Goal: Information Seeking & Learning: Check status

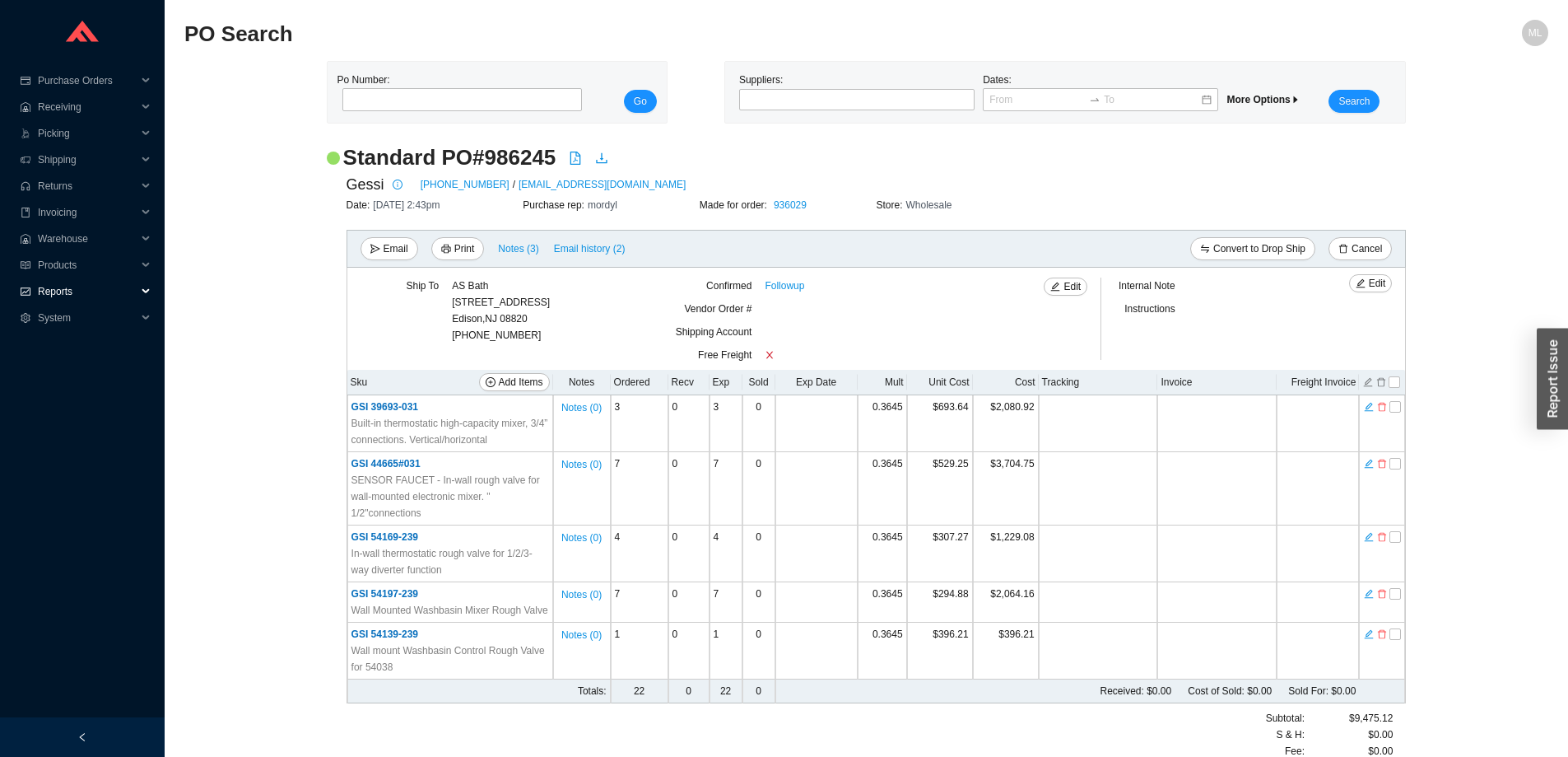
click at [51, 290] on span "Reports" at bounding box center [87, 291] width 99 height 27
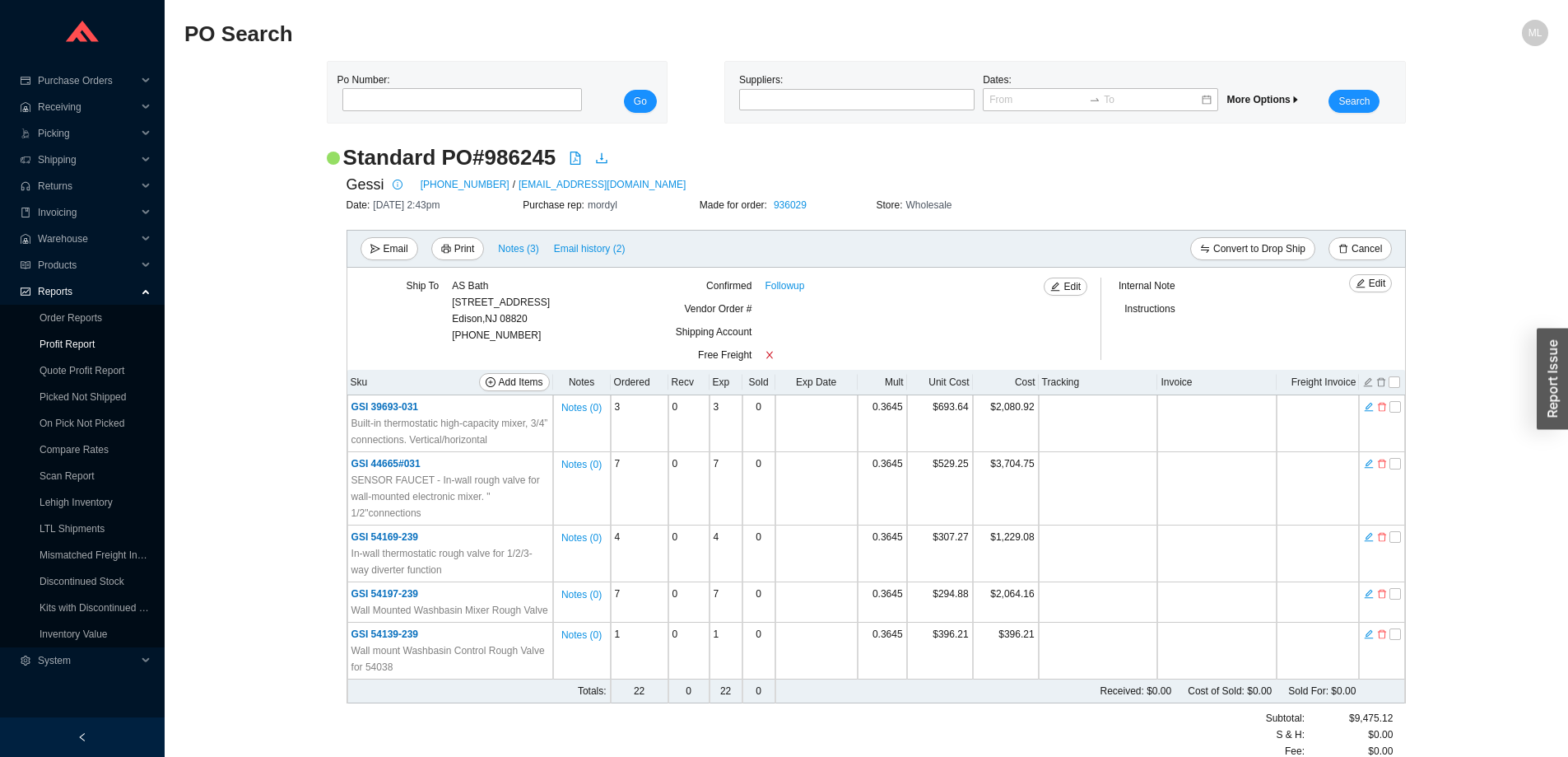
click at [72, 344] on link "Profit Report" at bounding box center [67, 344] width 56 height 12
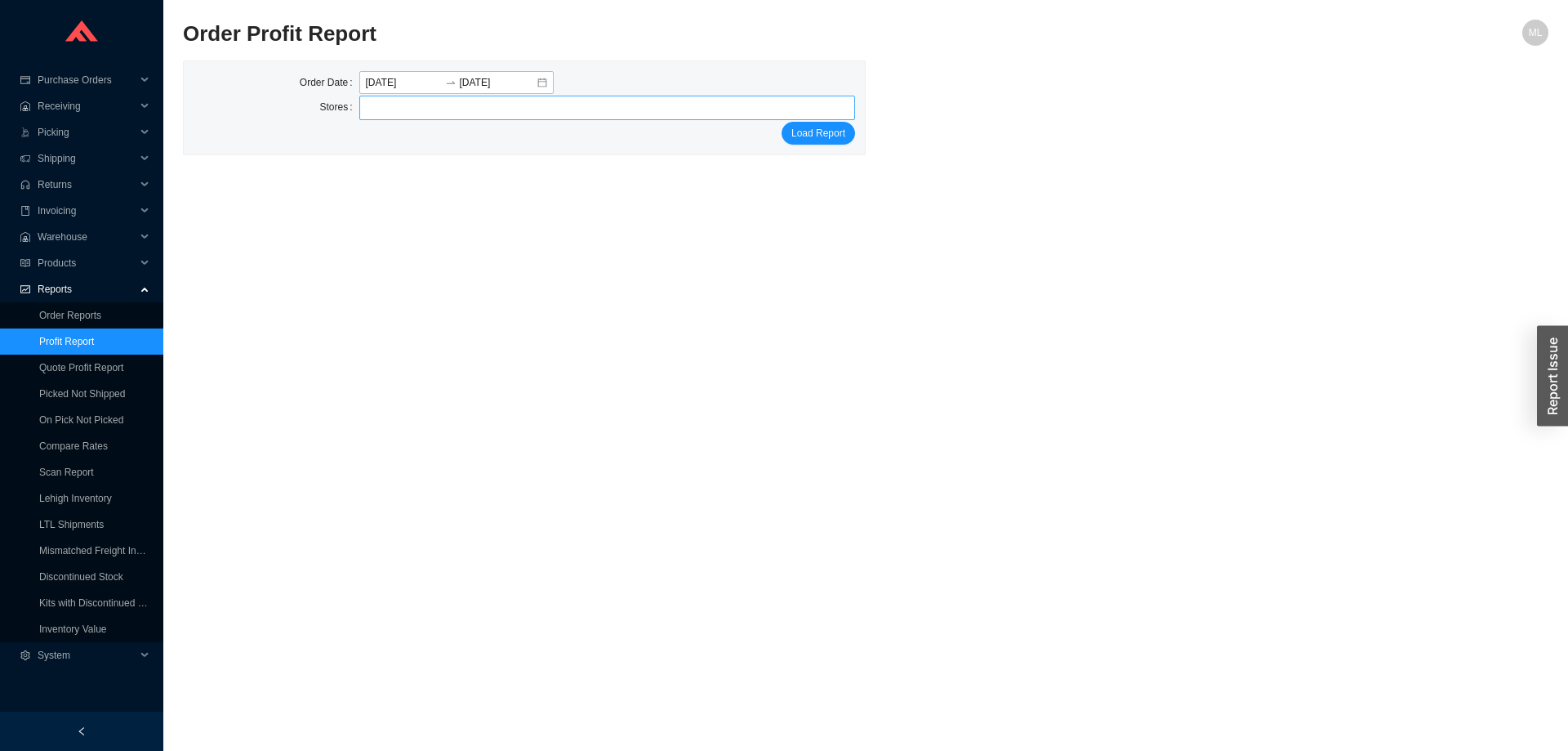
click at [404, 113] on div at bounding box center [600, 107] width 476 height 23
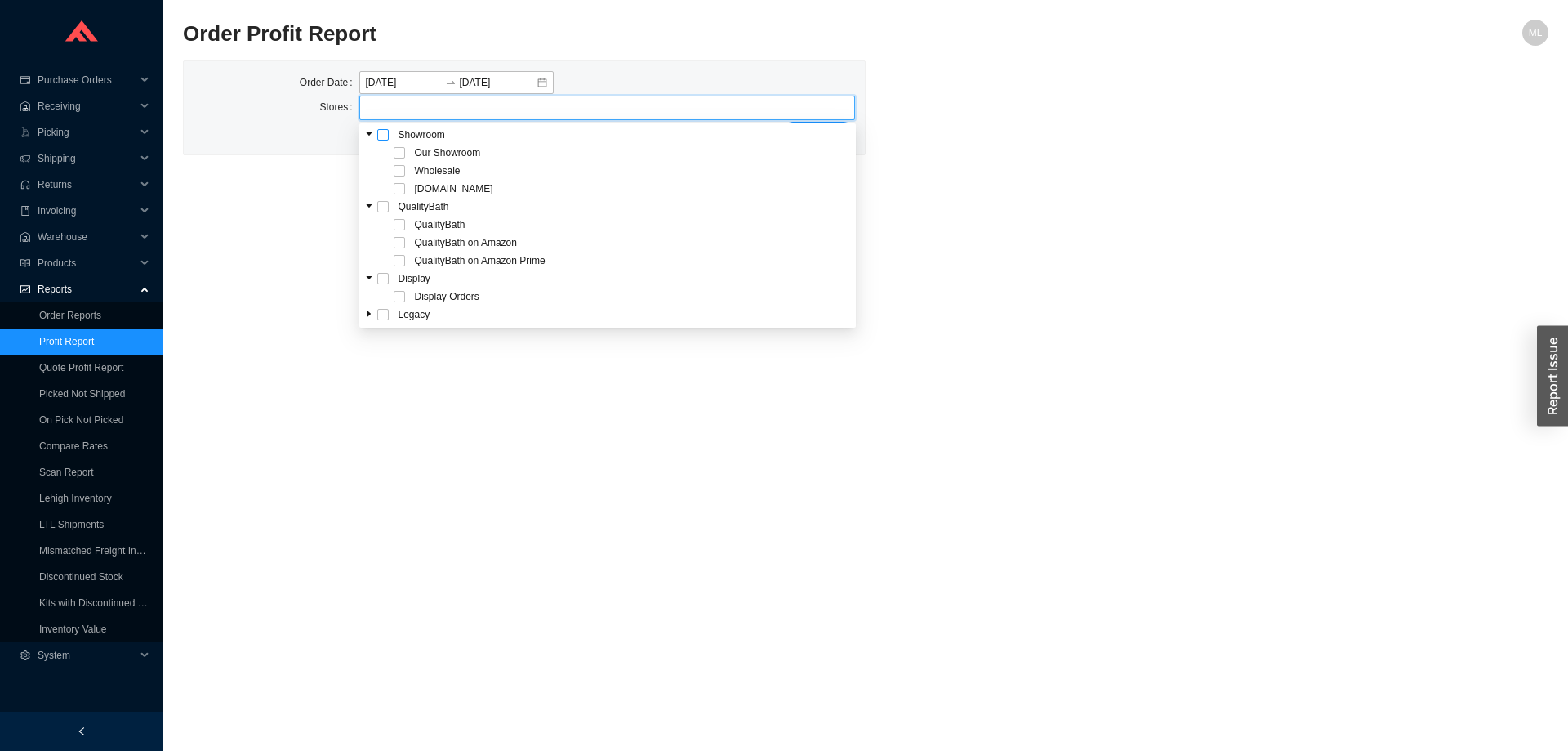
click at [382, 132] on span at bounding box center [383, 135] width 12 height 12
click at [994, 134] on div "Order Date [DATE] [DATE] Stores Our Showroom Wholesale [DOMAIN_NAME] Load Report" at bounding box center [865, 107] width 1365 height 94
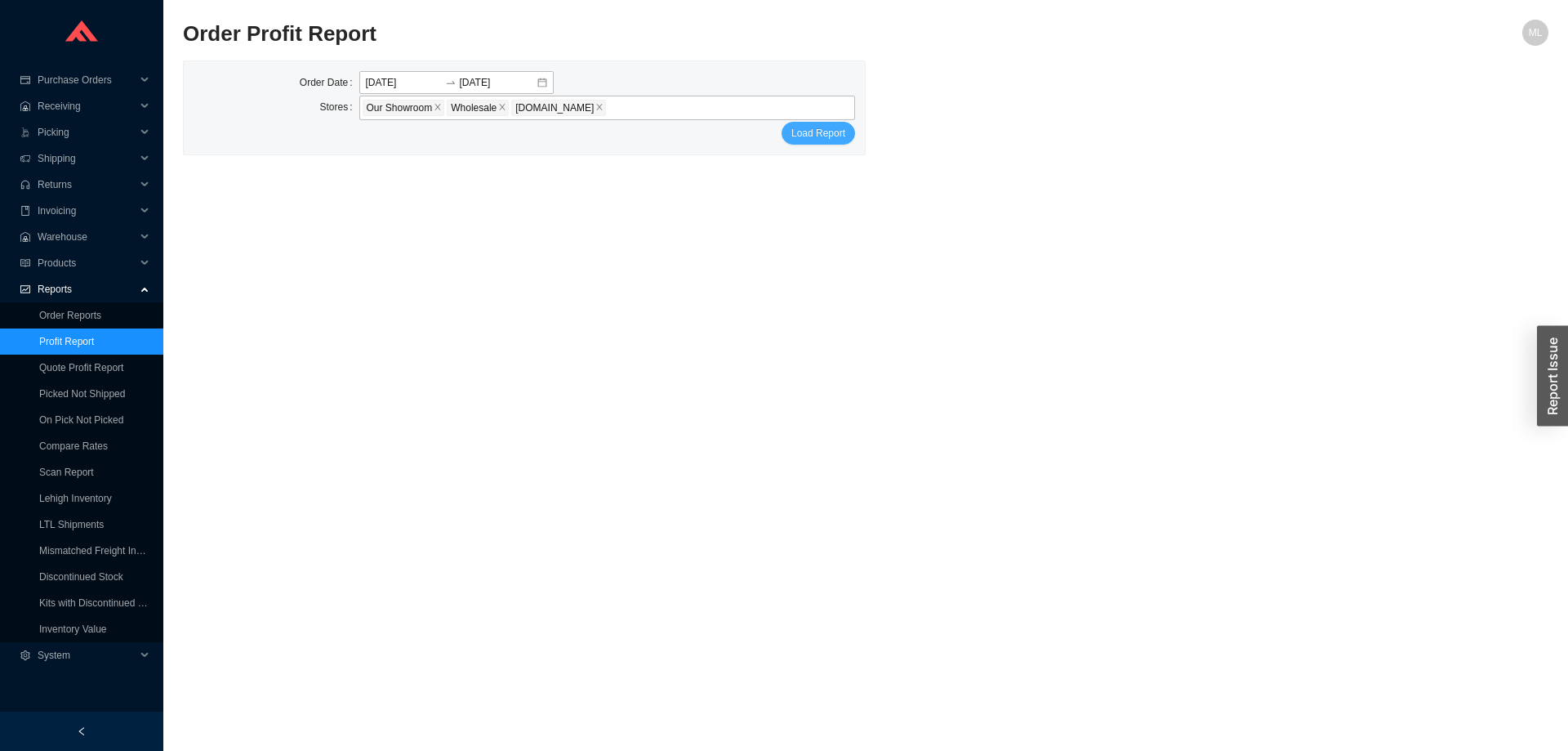
click at [838, 128] on span "Load Report" at bounding box center [818, 133] width 54 height 17
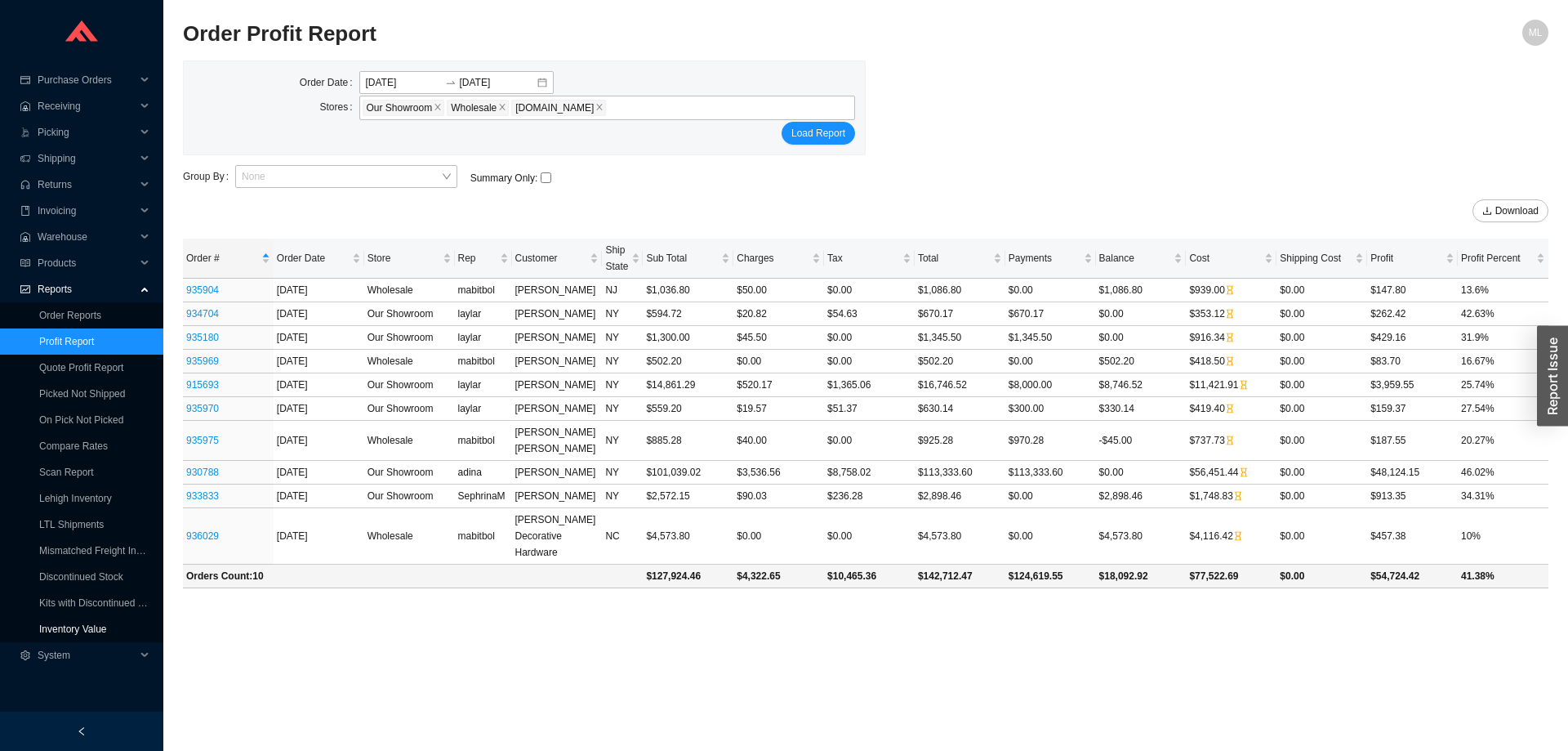
click at [73, 627] on link "Inventory Value" at bounding box center [73, 629] width 68 height 12
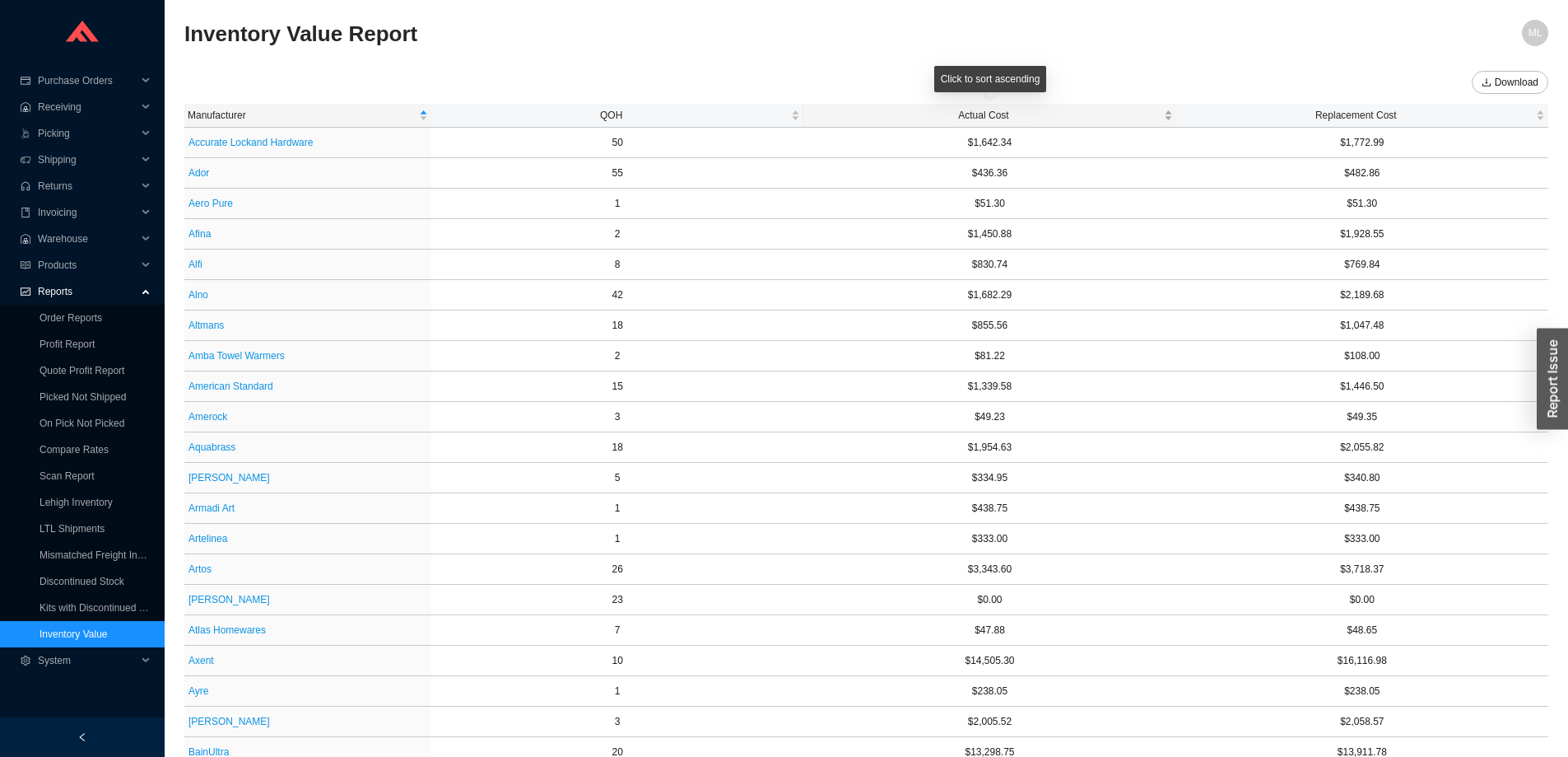
click at [989, 114] on span "Actual Cost" at bounding box center [983, 115] width 353 height 17
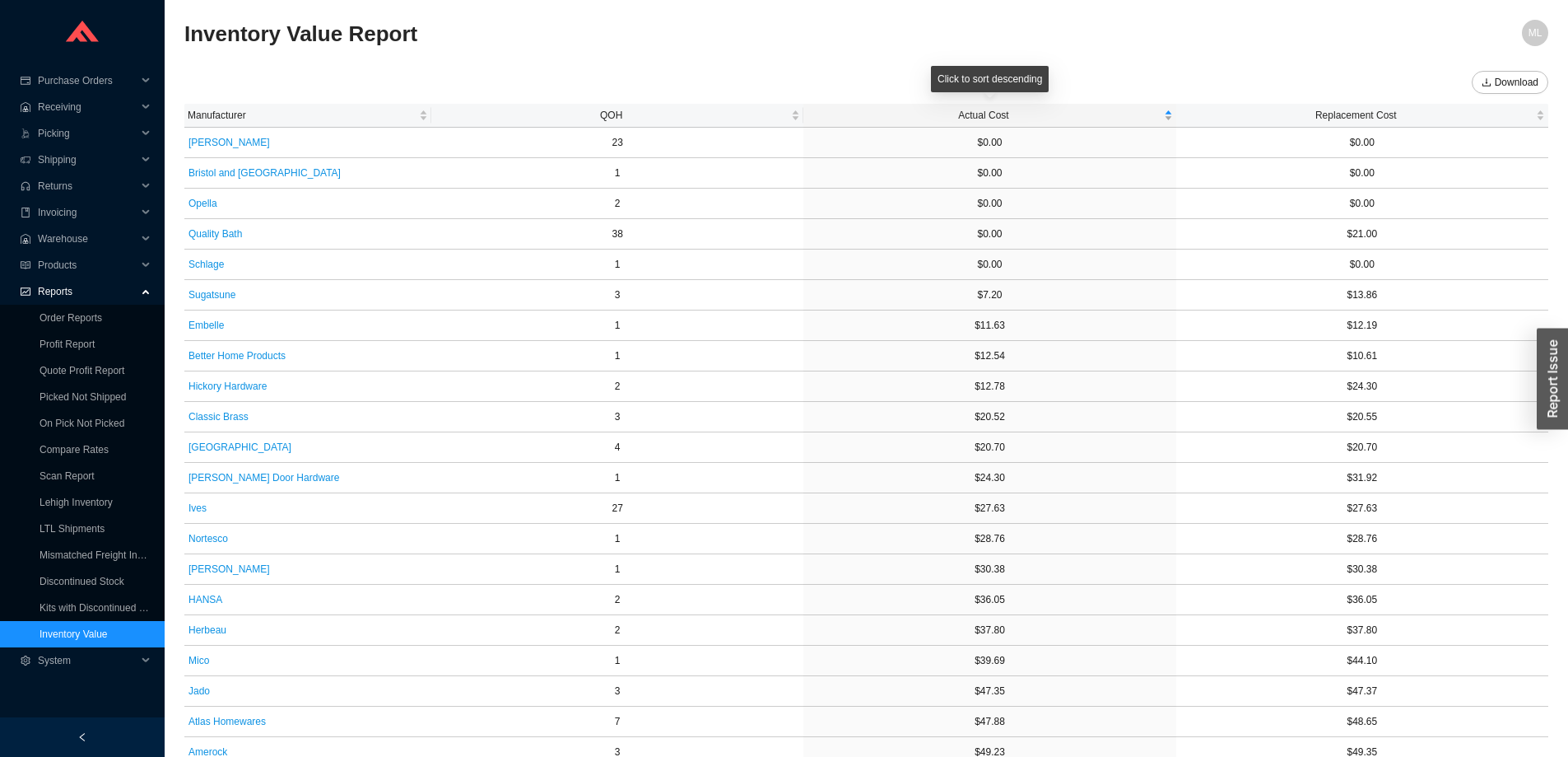
click at [989, 114] on span "Actual Cost" at bounding box center [983, 115] width 353 height 17
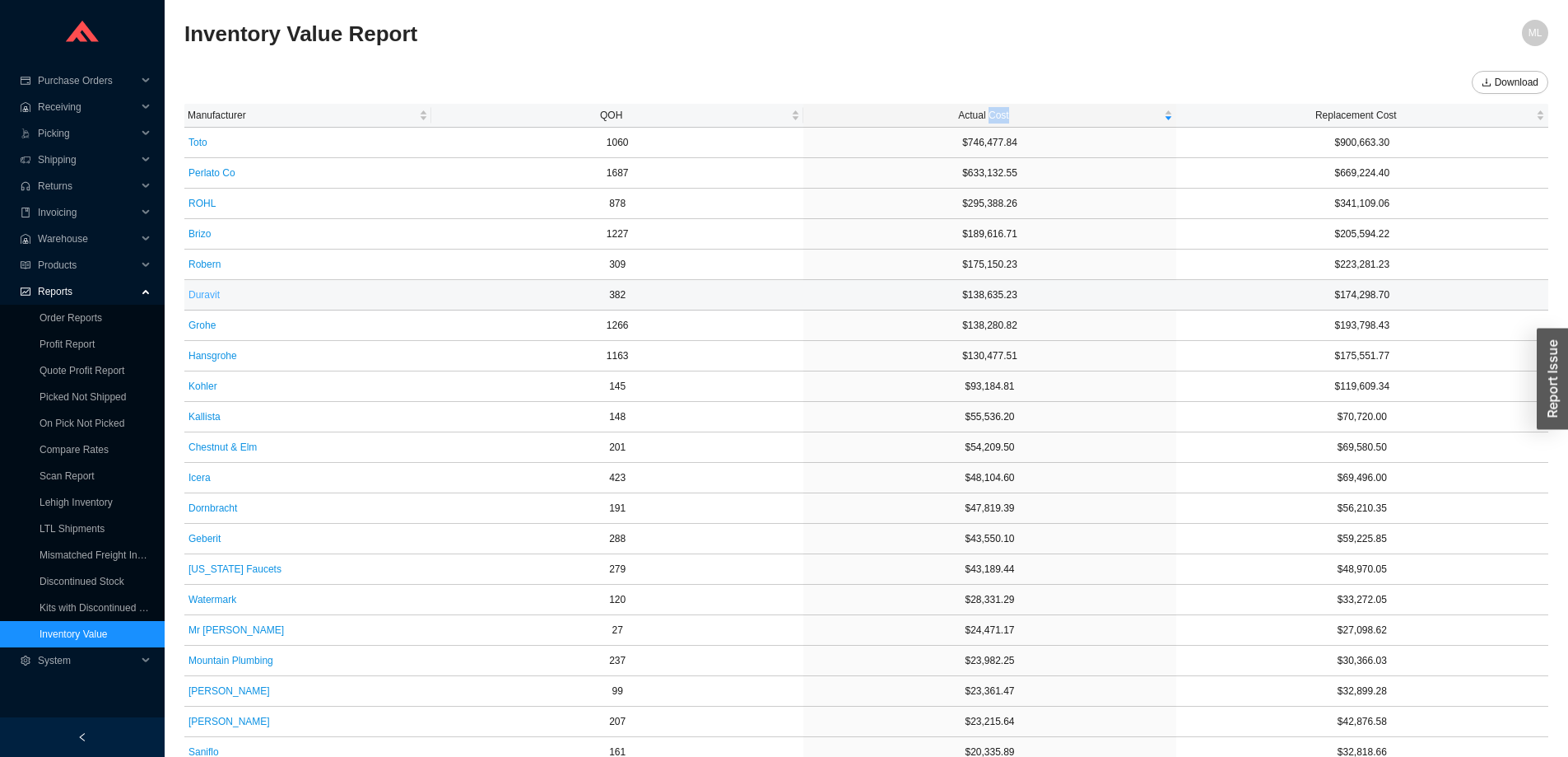
click at [204, 293] on span "Duravit" at bounding box center [204, 295] width 32 height 17
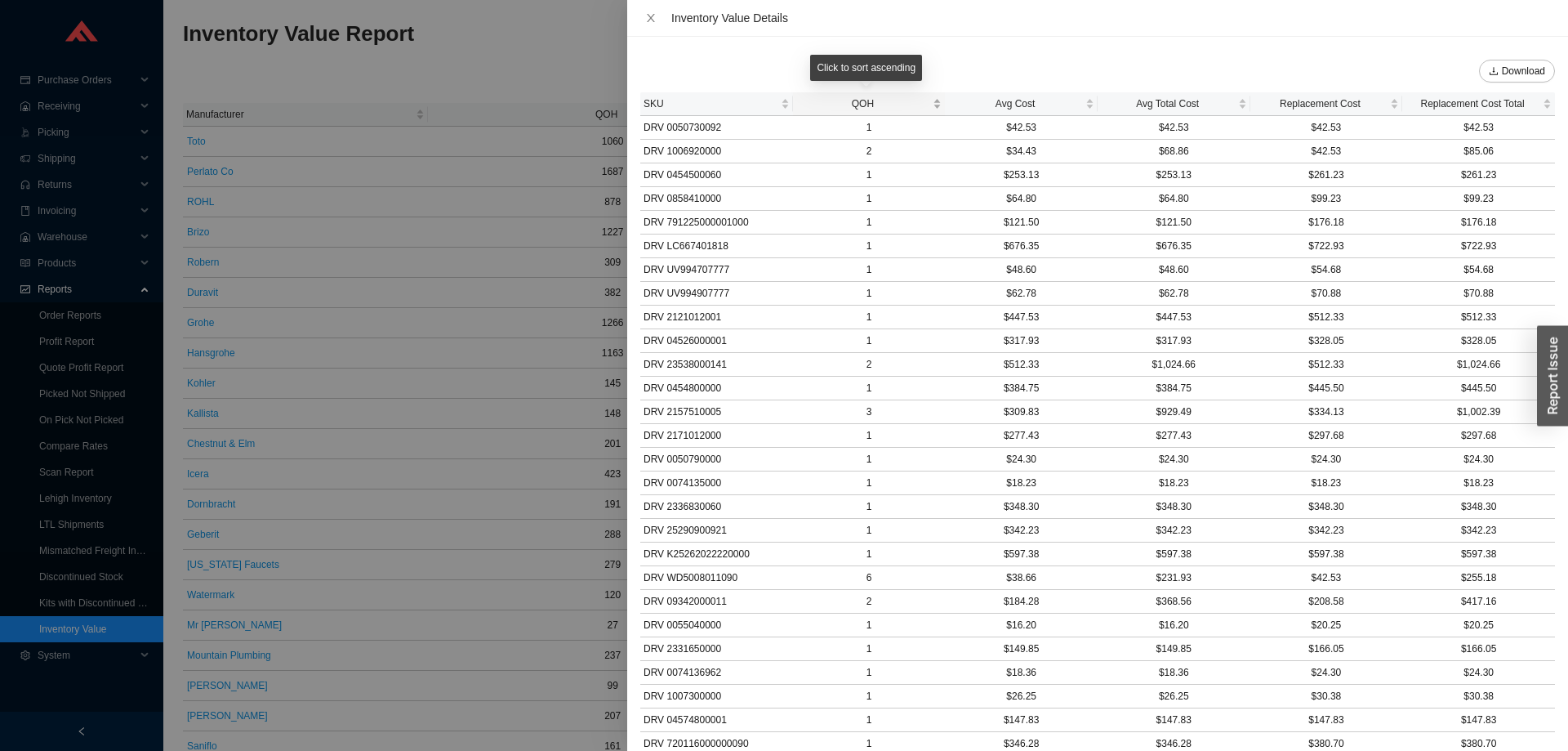
click at [871, 101] on span "QOH" at bounding box center [863, 103] width 134 height 17
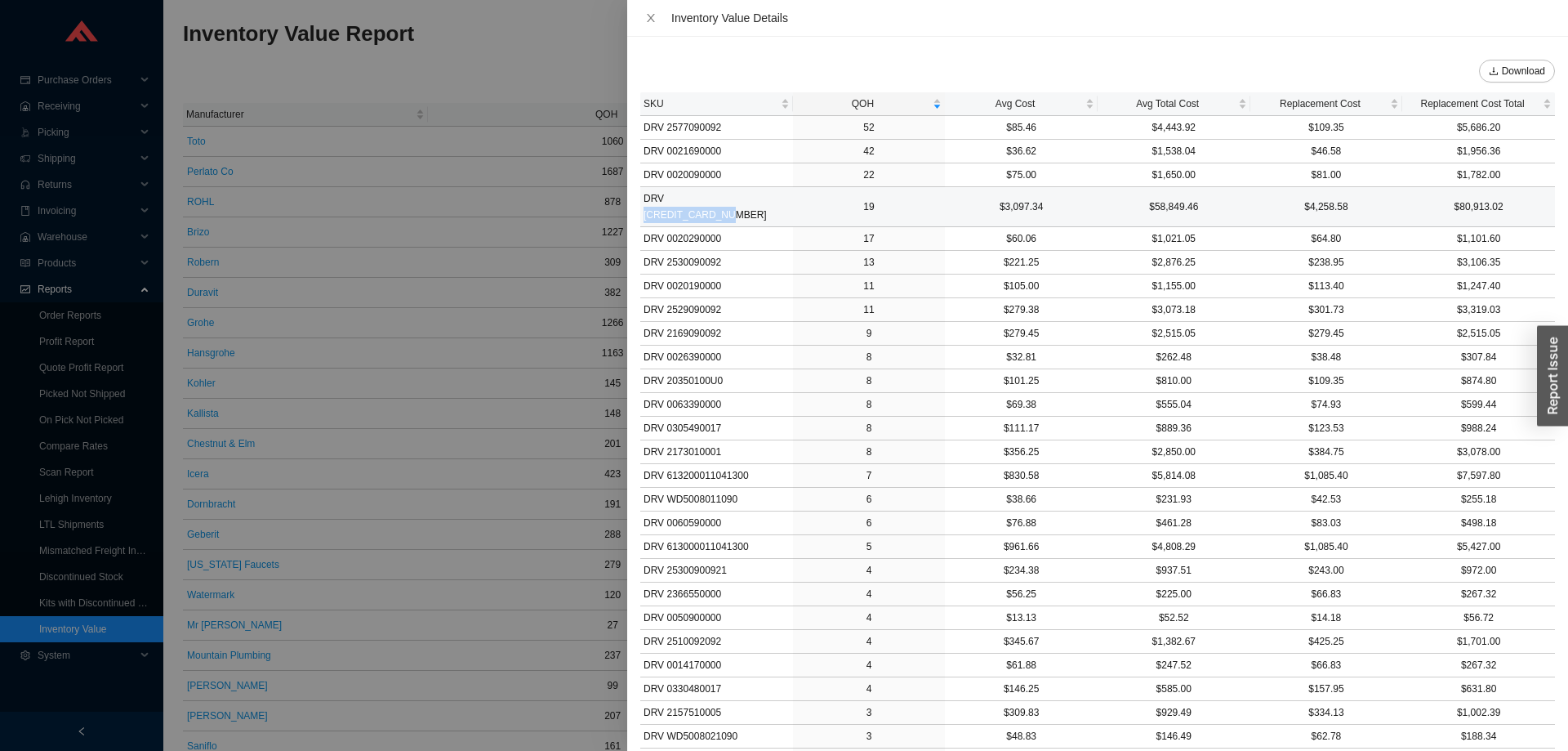
drag, startPoint x: 664, startPoint y: 198, endPoint x: 756, endPoint y: 195, distance: 92.0
click at [756, 195] on td "DRV [CREDIT_CARD_NUMBER]" at bounding box center [717, 207] width 153 height 40
copy td "[CREDIT_CARD_NUMBER]"
click at [642, 21] on button "Close" at bounding box center [652, 18] width 22 height 13
